Goal: Book appointment/travel/reservation

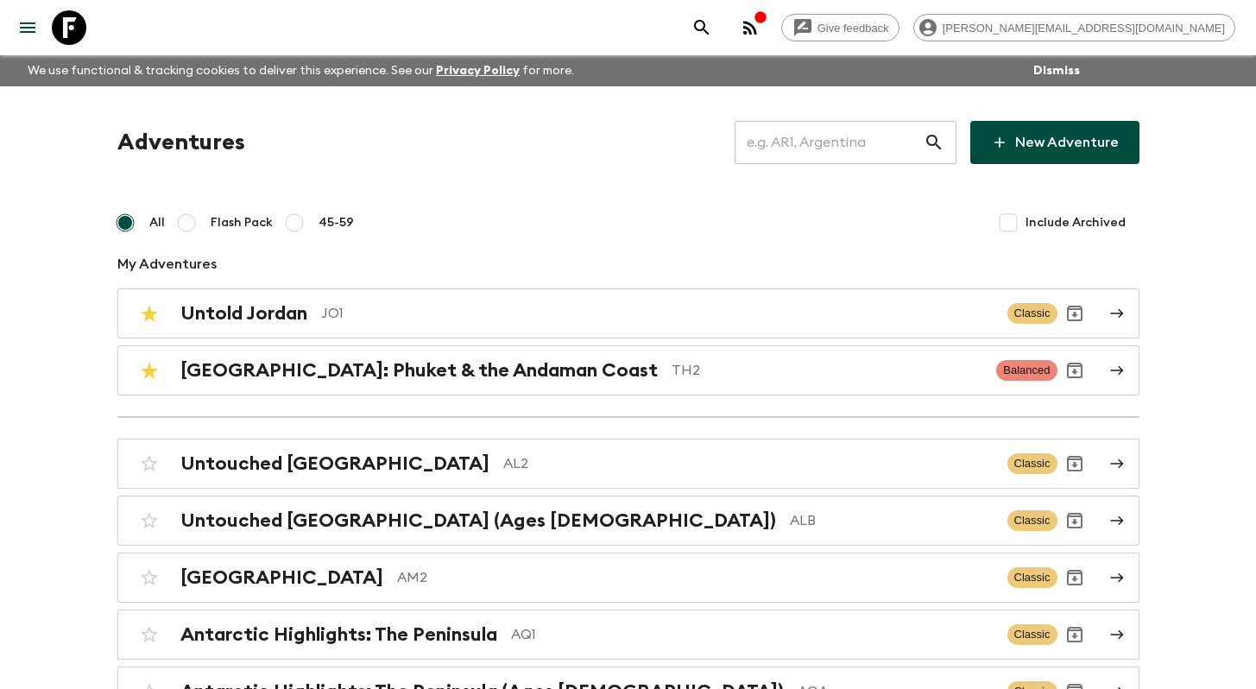
scroll to position [460, 0]
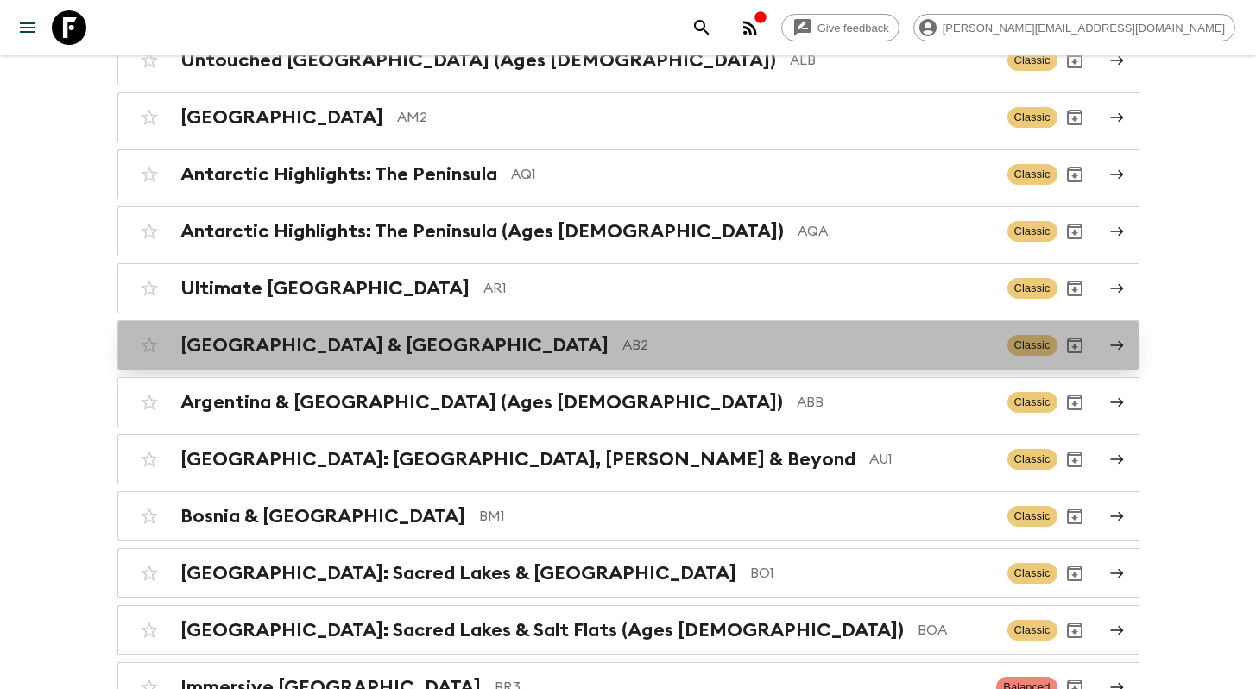
click at [477, 356] on div "Argentina & [GEOGRAPHIC_DATA] AB2 Classic" at bounding box center [595, 345] width 926 height 35
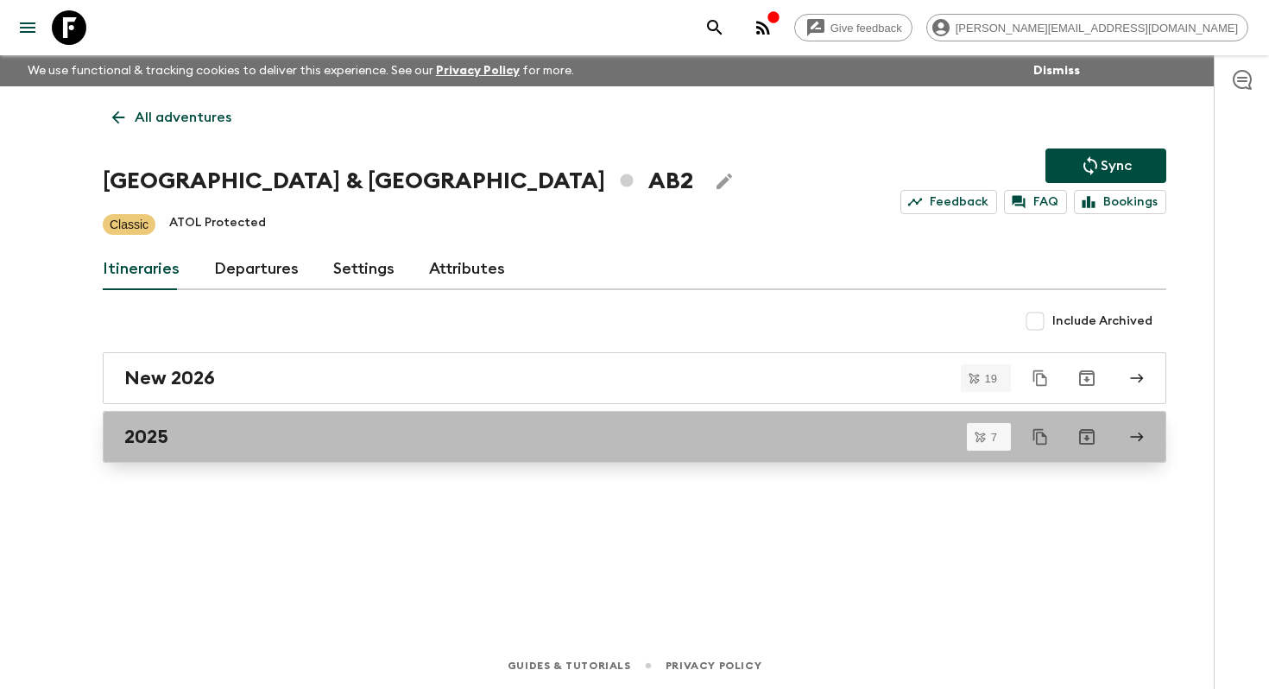
click at [314, 438] on div "2025" at bounding box center [618, 437] width 988 height 22
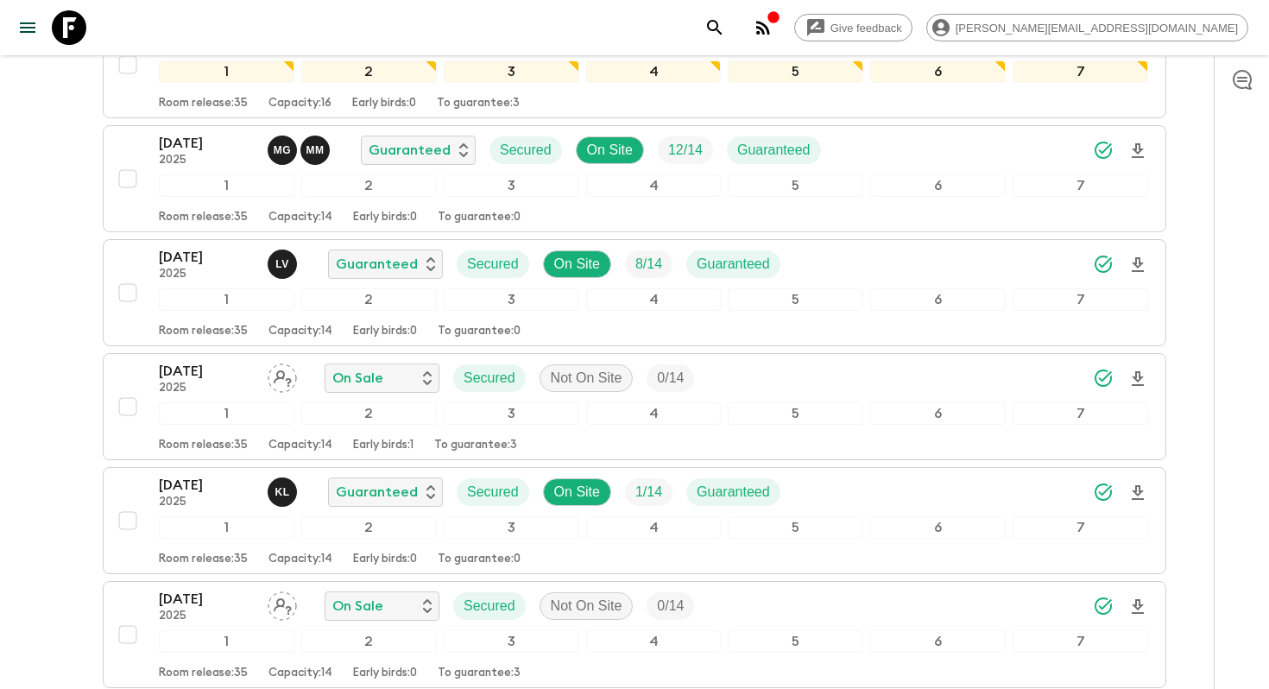
scroll to position [431, 0]
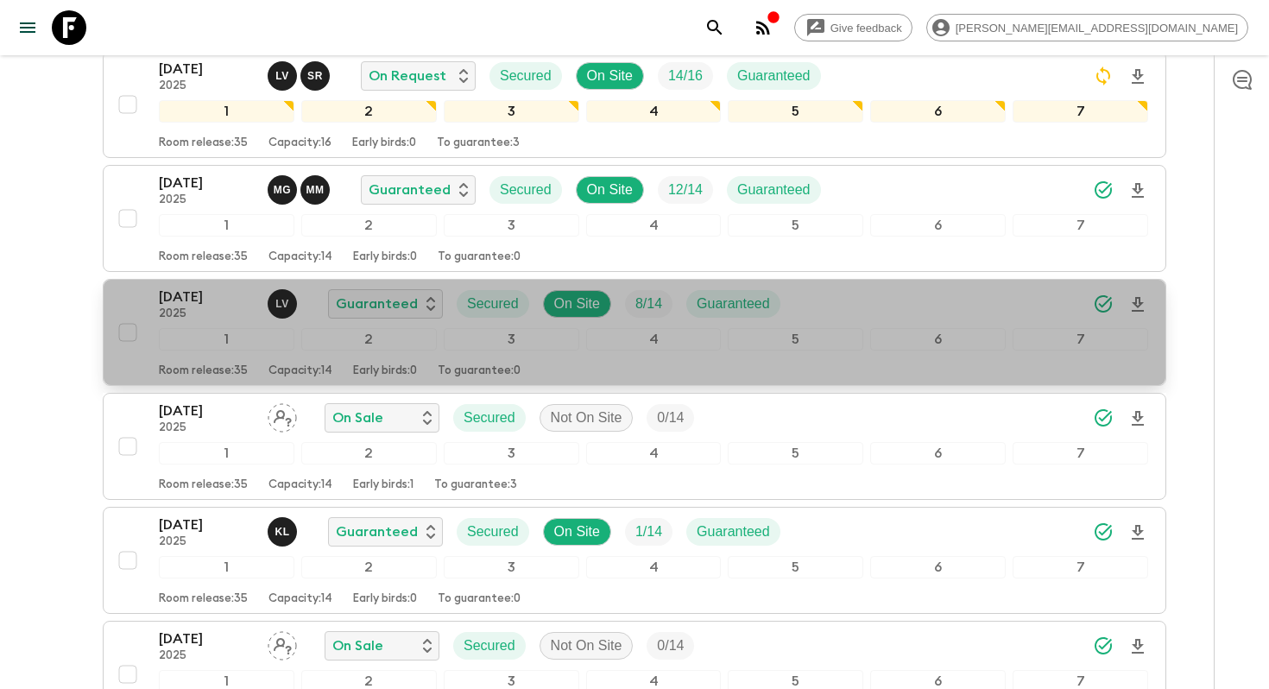
click at [189, 307] on p "2025" at bounding box center [206, 314] width 95 height 14
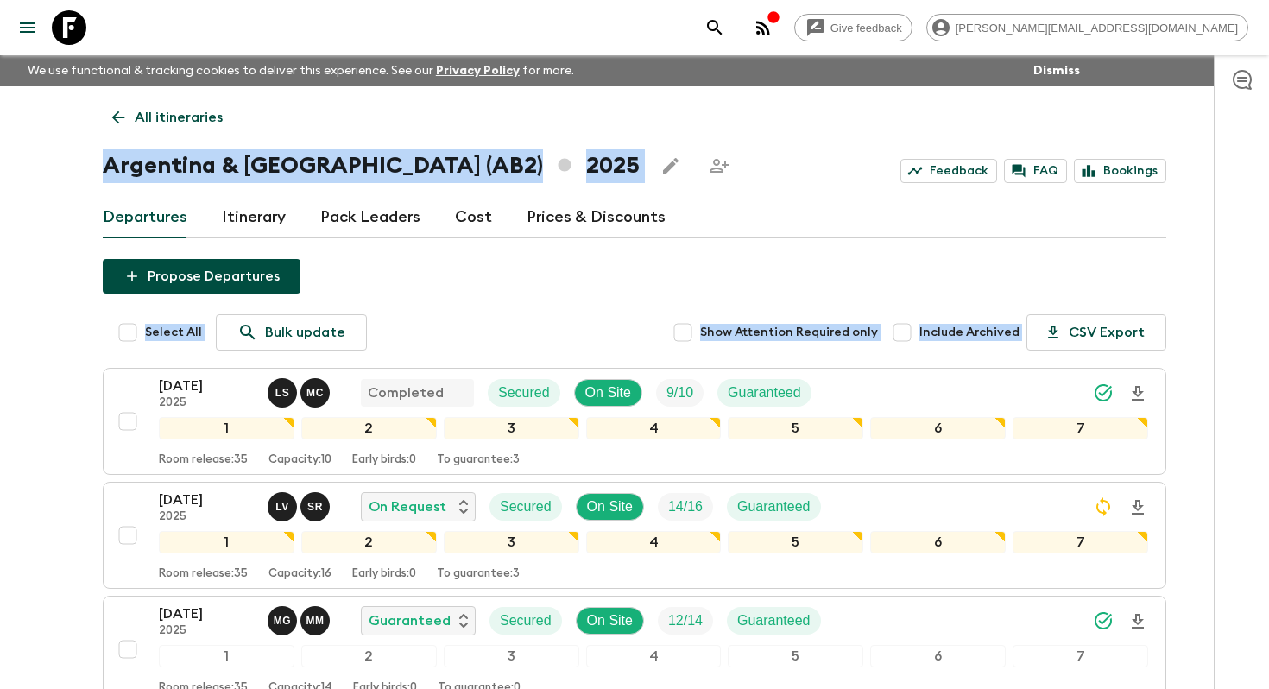
click at [189, 307] on div "All itineraries [GEOGRAPHIC_DATA] & [GEOGRAPHIC_DATA] (AB2) 2025 Feedback FAQ B…" at bounding box center [634, 653] width 1105 height 1135
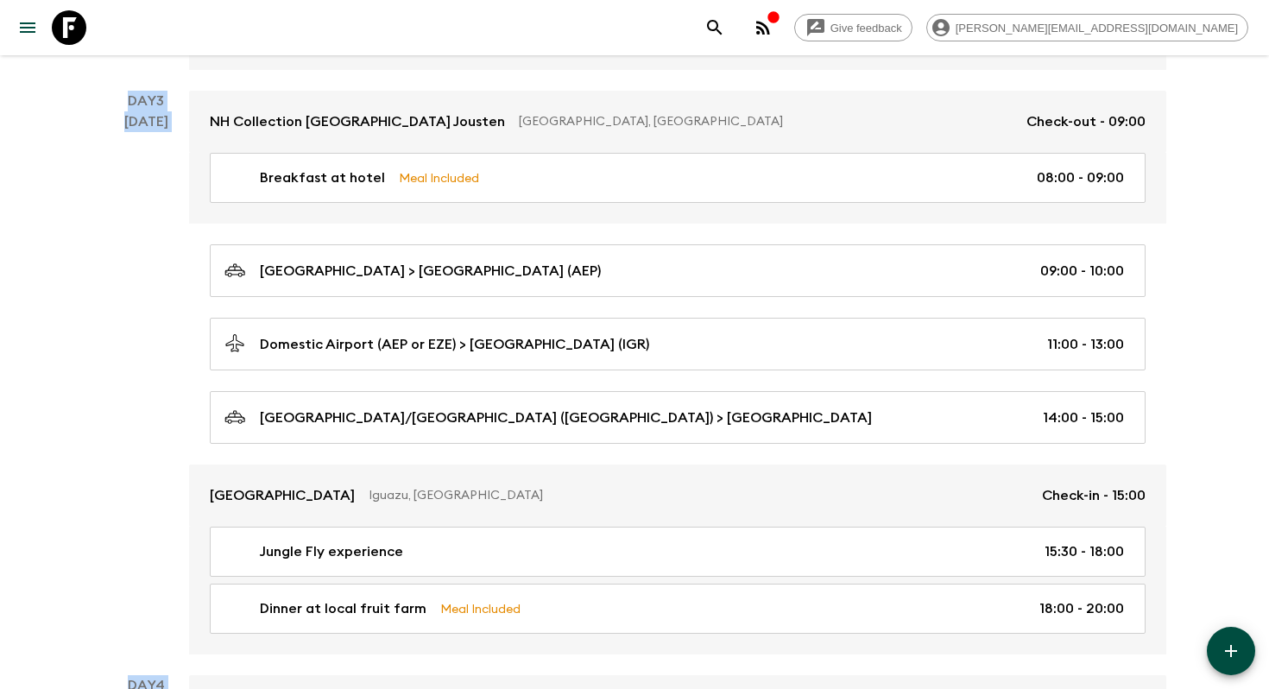
scroll to position [1148, 0]
